Goal: Task Accomplishment & Management: Manage account settings

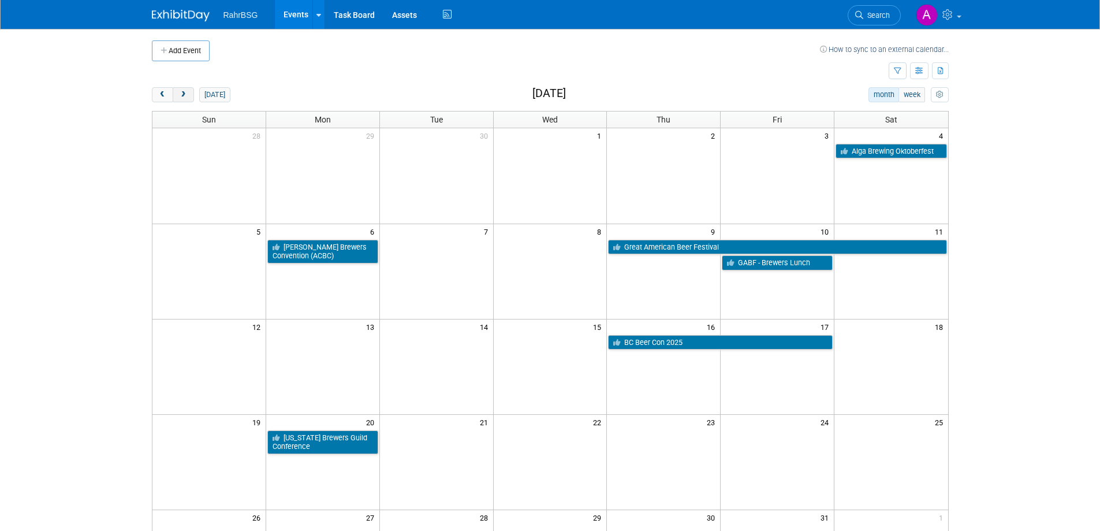
click at [185, 91] on span "next" at bounding box center [183, 95] width 9 height 8
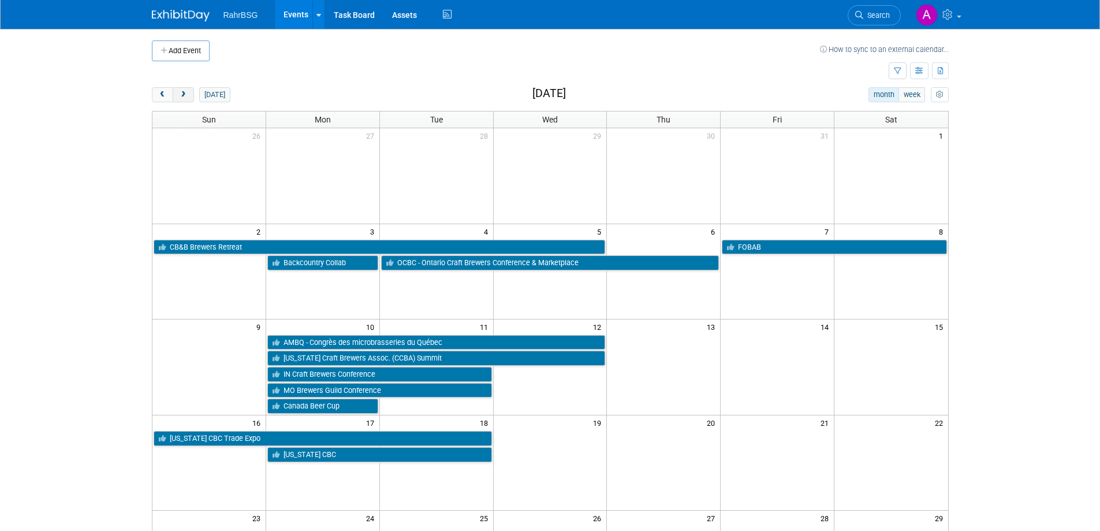
click at [185, 91] on span "next" at bounding box center [183, 95] width 9 height 8
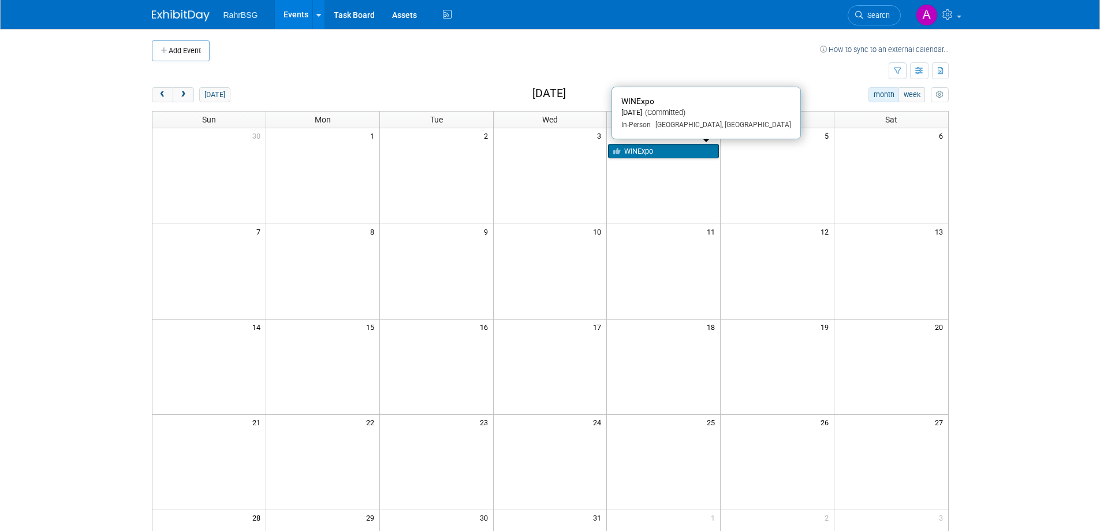
click at [680, 158] on link "WINExpo" at bounding box center [663, 151] width 111 height 15
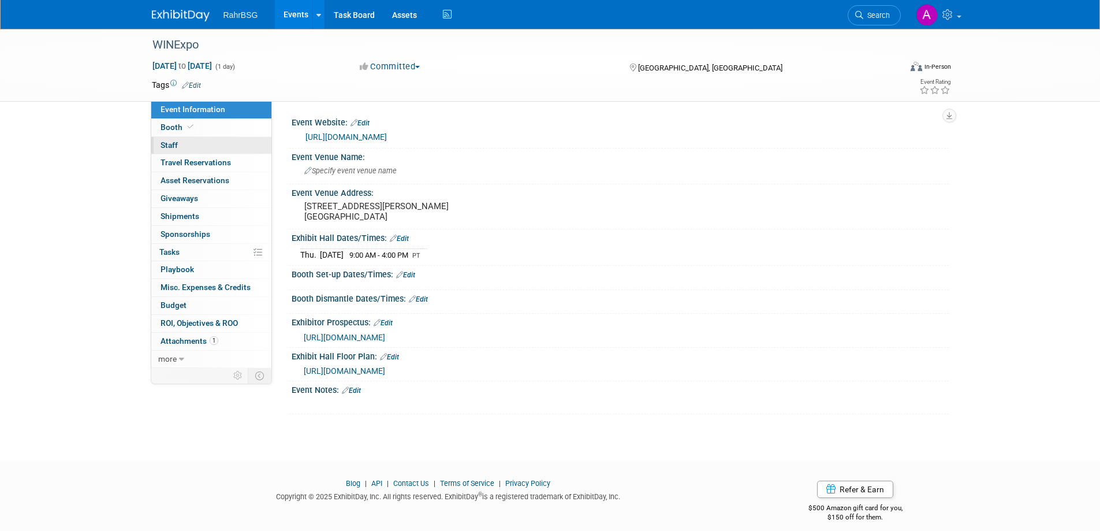
click at [183, 146] on link "0 Staff 0" at bounding box center [211, 145] width 120 height 17
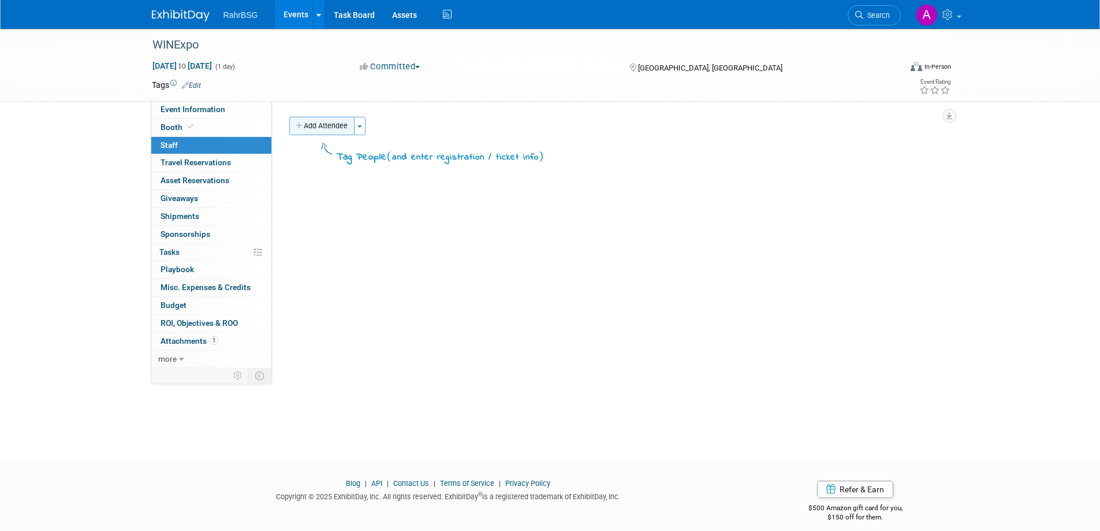
click at [332, 127] on button "Add Attendee" at bounding box center [321, 126] width 65 height 18
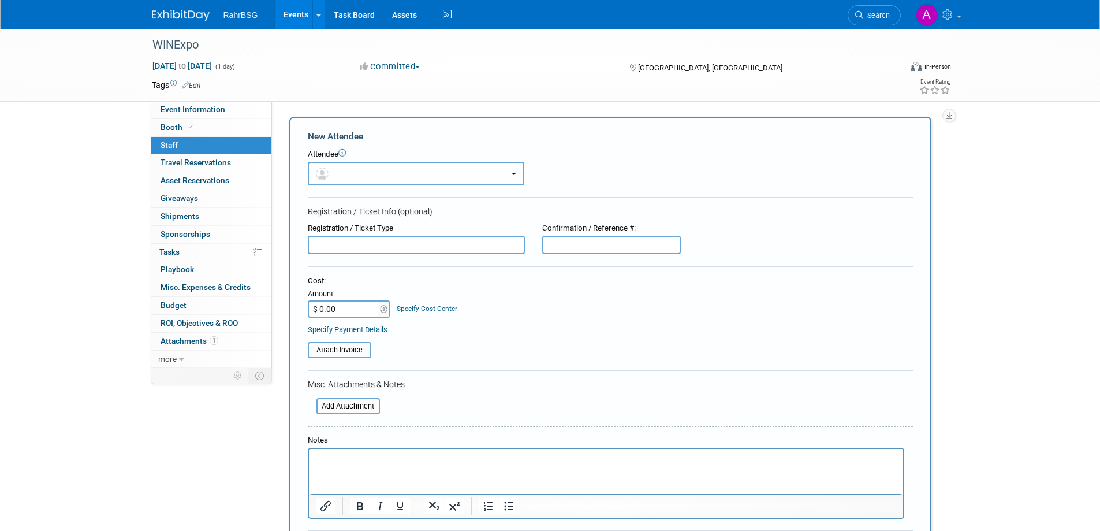
click at [352, 172] on button "button" at bounding box center [416, 174] width 216 height 24
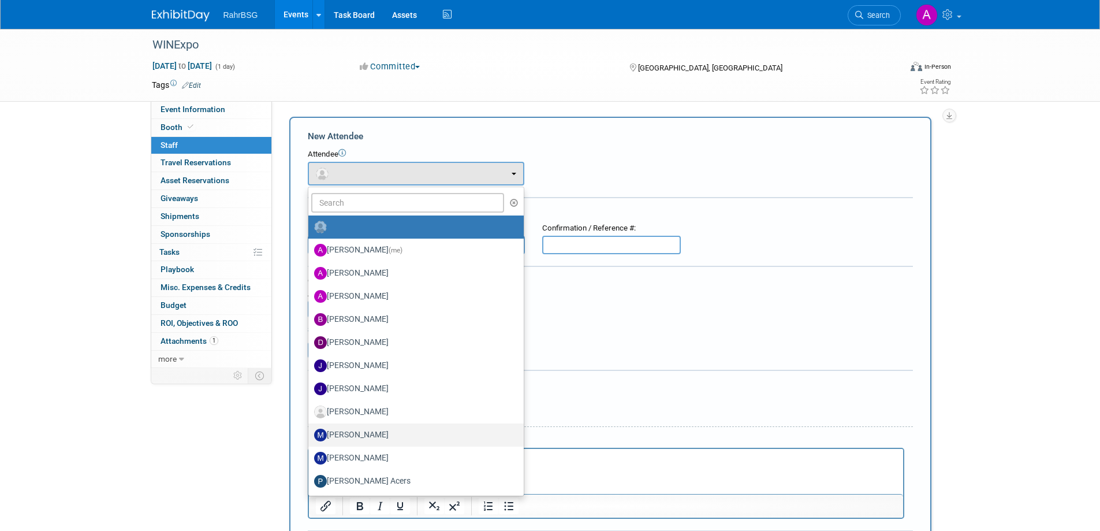
click at [346, 441] on label "[PERSON_NAME]" at bounding box center [413, 434] width 198 height 18
click at [310, 437] on input "[PERSON_NAME]" at bounding box center [307, 434] width 8 height 8
select select "54875301-c1e2-40a6-8595-8bdda2b09c17"
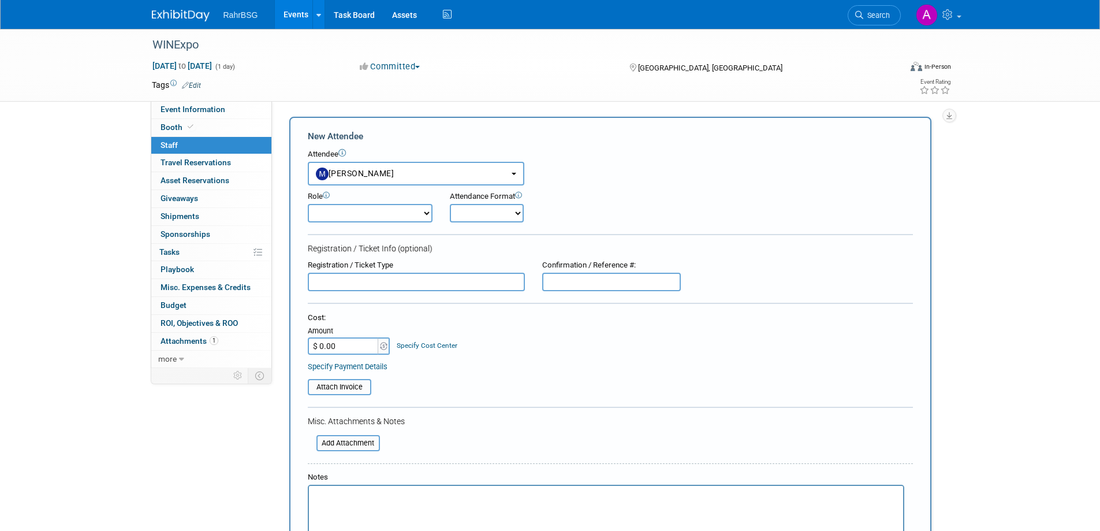
click at [425, 216] on select "Demonstrator Host Planner Presenter Sales Representative Set-up/Dismantle Crew …" at bounding box center [370, 213] width 125 height 18
select select "6"
click at [308, 204] on select "Demonstrator Host Planner Presenter Sales Representative Set-up/Dismantle Crew …" at bounding box center [370, 213] width 125 height 18
click at [344, 495] on p "Rich Text Area. Press ALT-0 for help." at bounding box center [605, 496] width 581 height 12
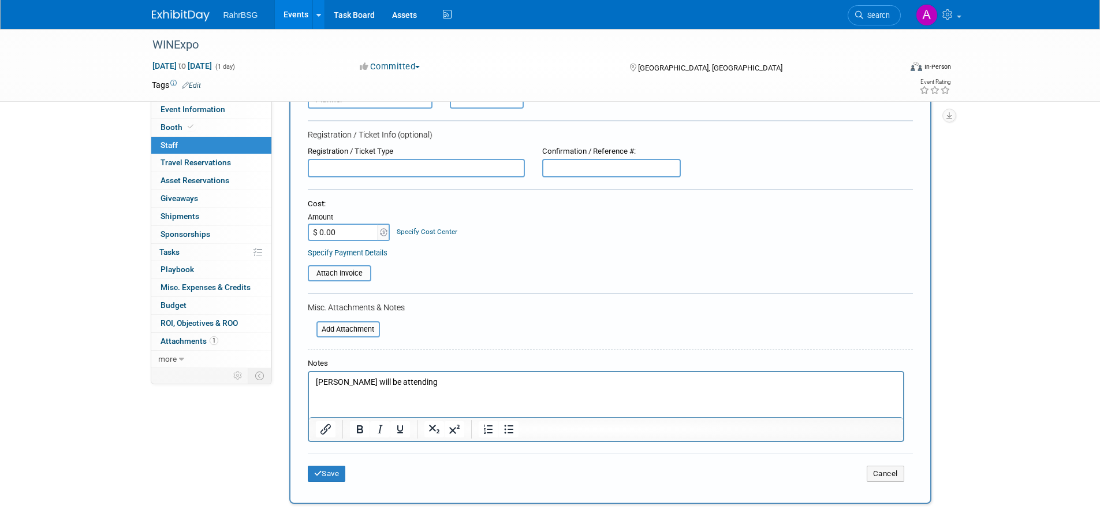
scroll to position [224, 0]
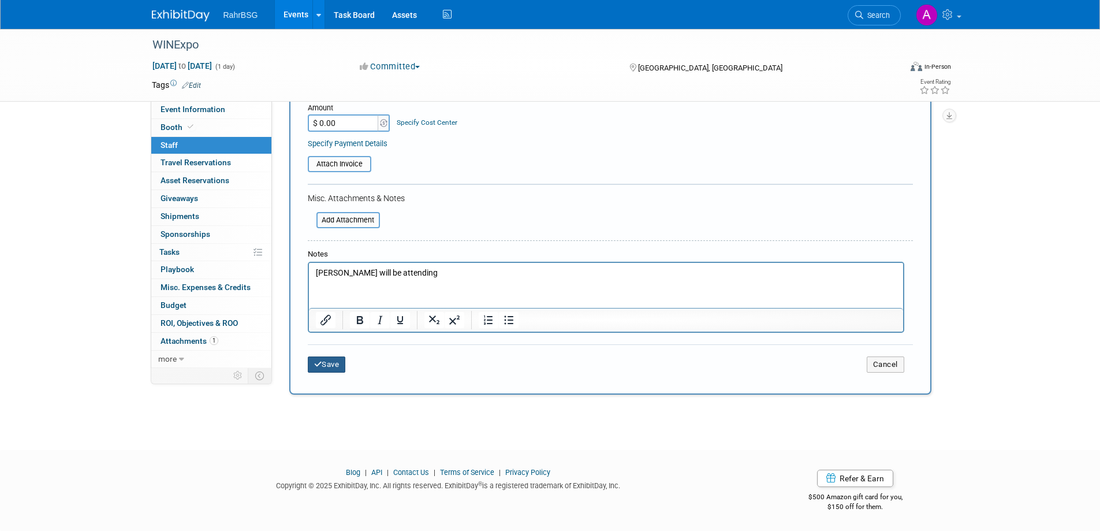
click at [337, 368] on button "Save" at bounding box center [327, 364] width 38 height 16
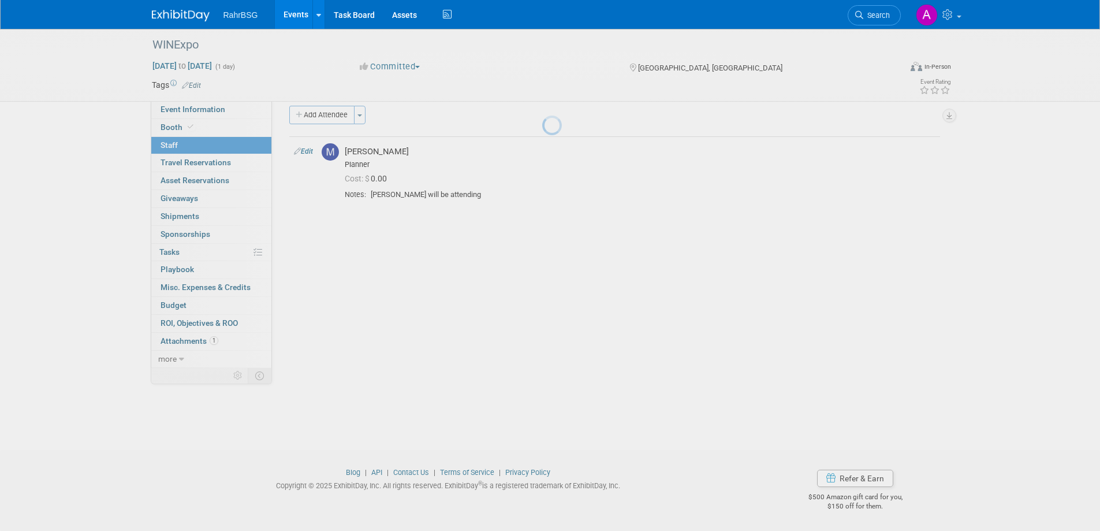
scroll to position [11, 0]
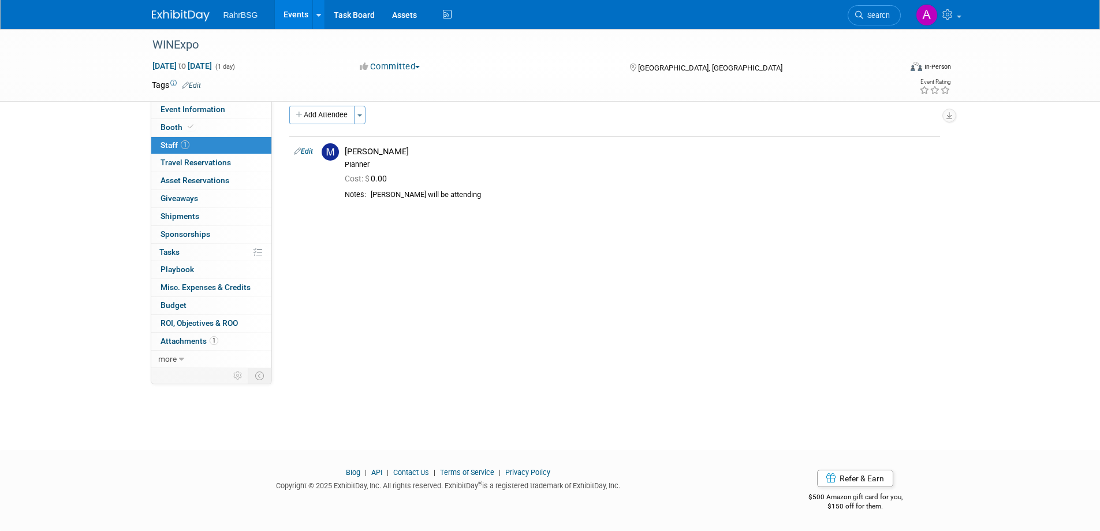
click at [287, 14] on link "Events" at bounding box center [296, 14] width 42 height 29
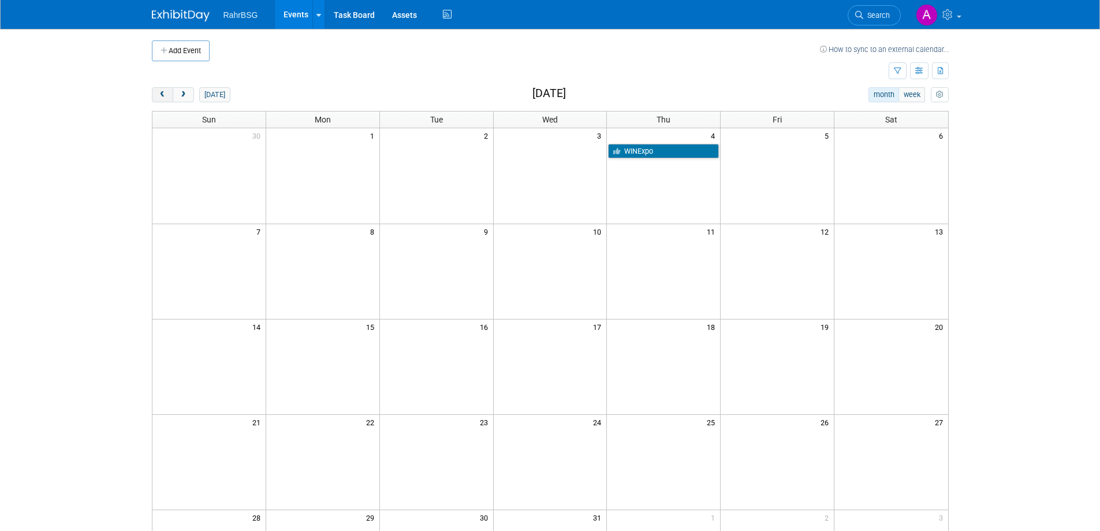
click at [166, 94] on span "prev" at bounding box center [162, 95] width 9 height 8
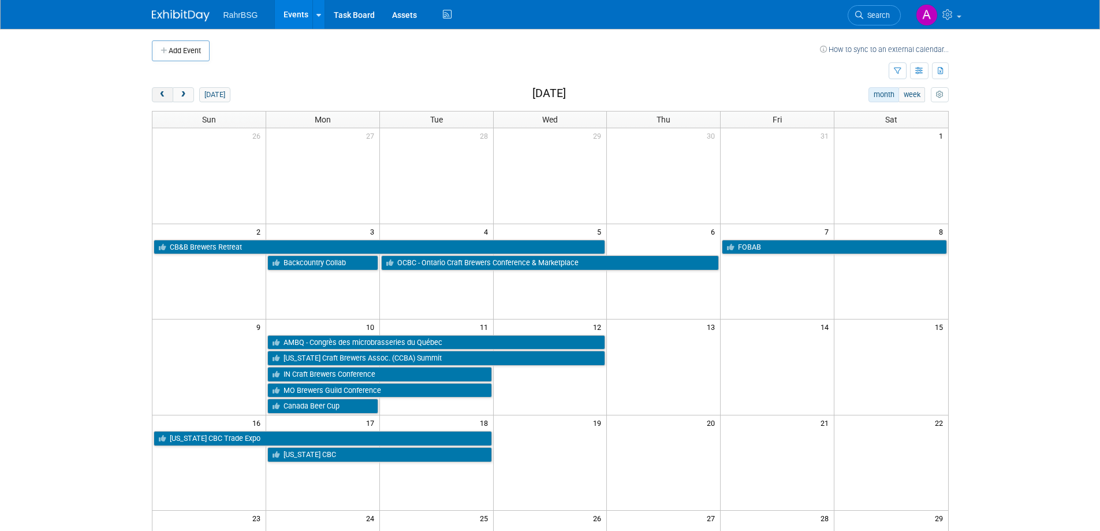
click at [167, 95] on button "prev" at bounding box center [162, 94] width 21 height 15
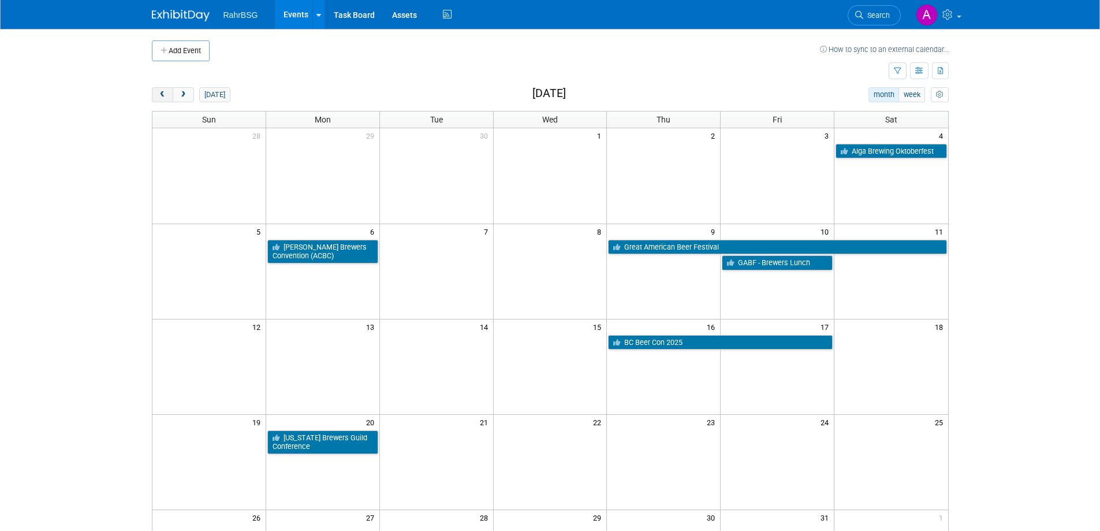
click at [167, 95] on button "prev" at bounding box center [162, 94] width 21 height 15
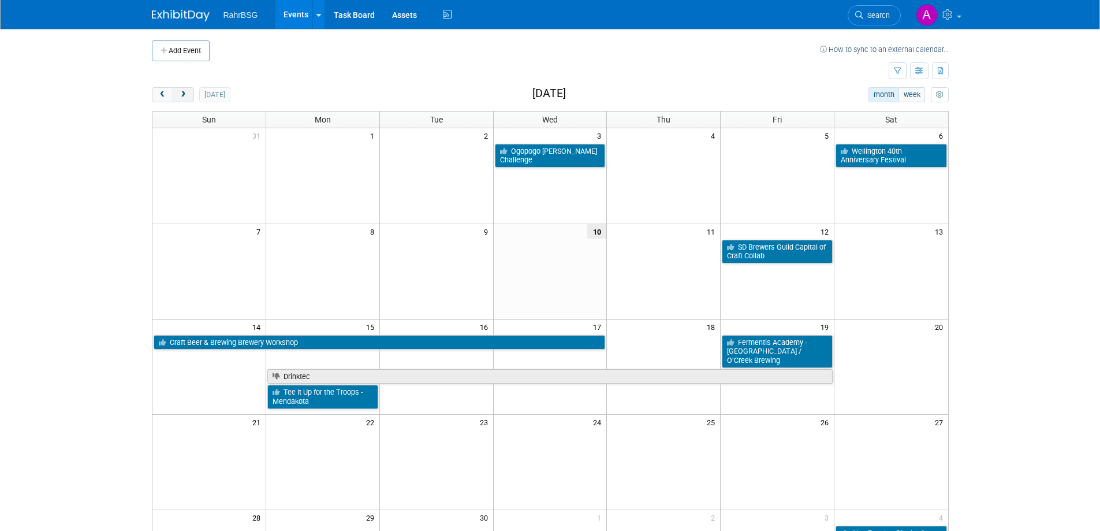
click at [182, 98] on span "next" at bounding box center [183, 95] width 9 height 8
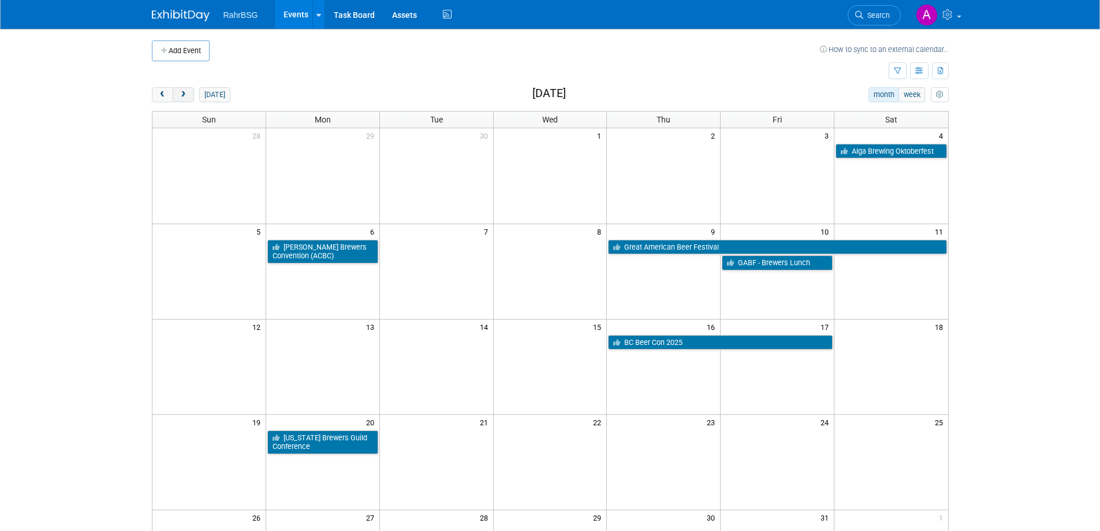
click at [186, 91] on span "next" at bounding box center [183, 95] width 9 height 8
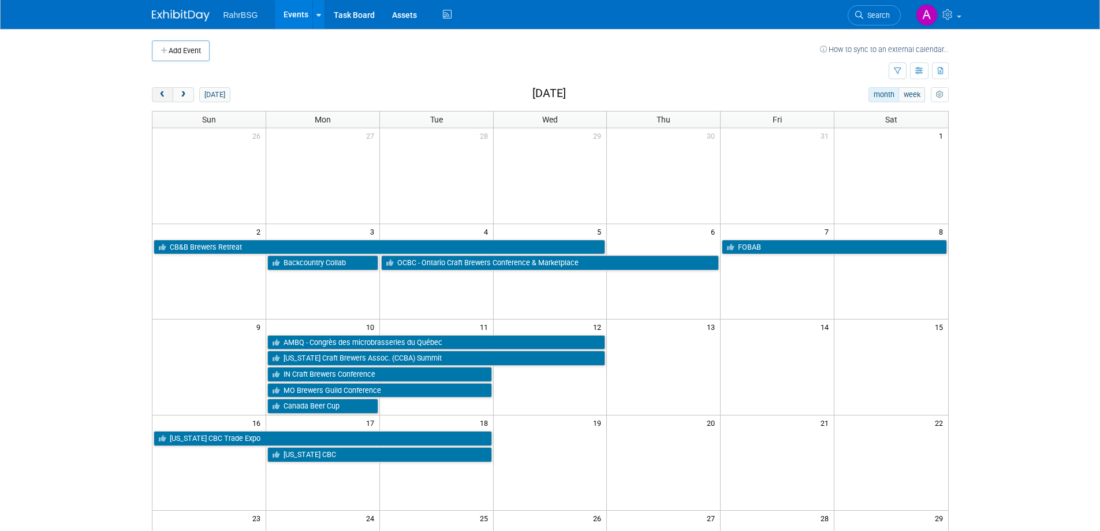
click at [162, 94] on span "prev" at bounding box center [162, 95] width 9 height 8
